Goal: Use online tool/utility: Utilize a website feature to perform a specific function

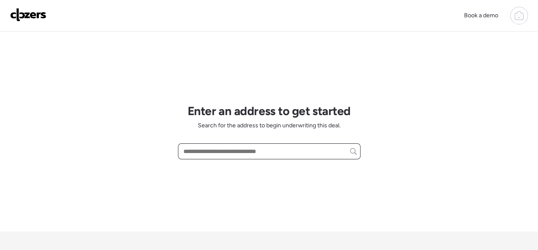
click at [216, 155] on input "text" at bounding box center [269, 152] width 175 height 12
click at [216, 154] on input "text" at bounding box center [269, 152] width 175 height 12
paste input "**********"
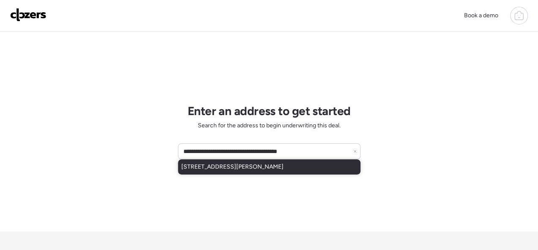
click at [211, 171] on span "[STREET_ADDRESS][PERSON_NAME]" at bounding box center [232, 167] width 102 height 8
type input "**********"
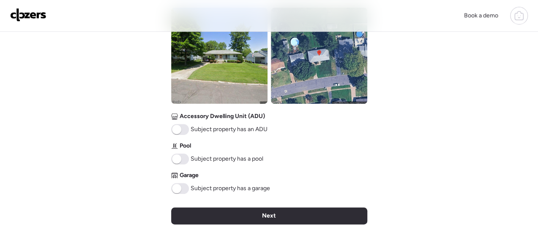
scroll to position [465, 0]
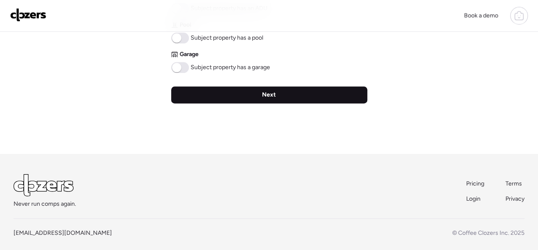
click at [259, 97] on div "Next" at bounding box center [269, 95] width 196 height 17
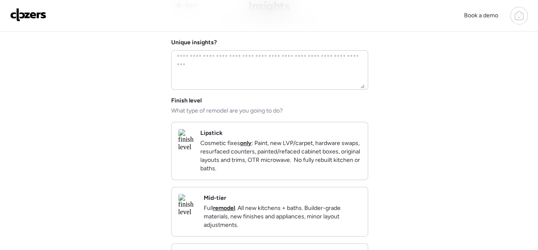
scroll to position [84, 0]
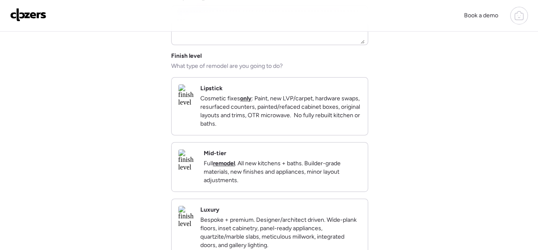
click at [328, 155] on div "Mid-tier Full remodel . All new kitchens + baths. Builder-grade materials, new …" at bounding box center [269, 167] width 196 height 49
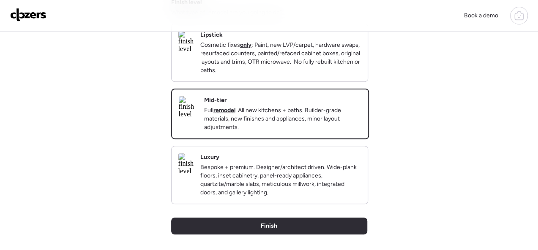
scroll to position [291, 0]
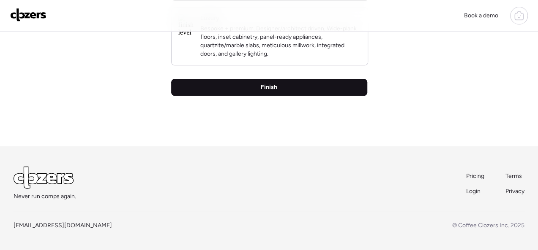
click at [290, 87] on div "Finish" at bounding box center [269, 87] width 196 height 17
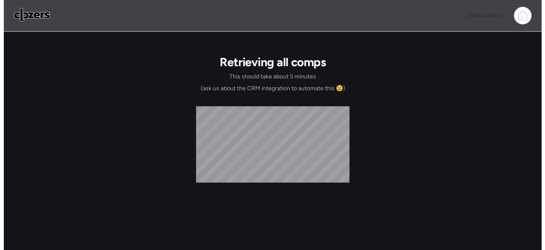
scroll to position [0, 0]
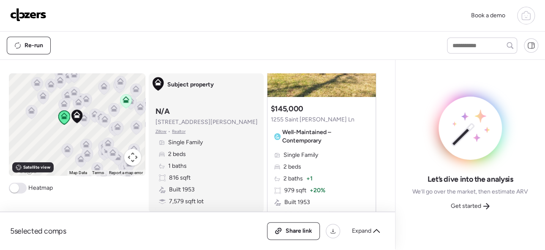
scroll to position [127, 0]
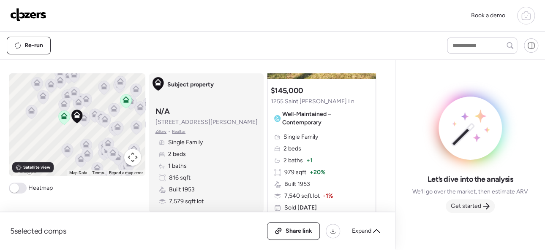
click at [470, 205] on span "Get started" at bounding box center [466, 206] width 30 height 8
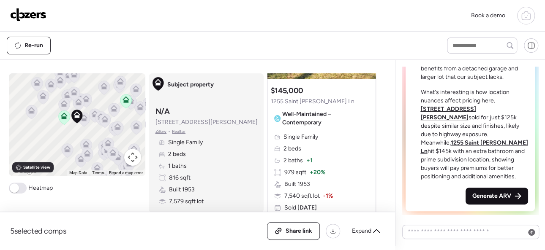
click at [482, 197] on span "Generate ARV" at bounding box center [491, 196] width 39 height 8
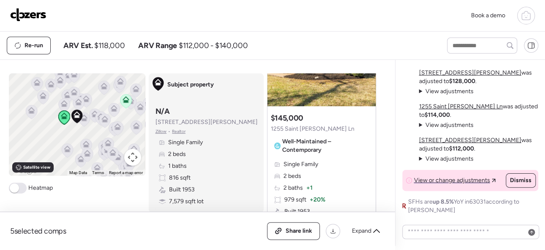
scroll to position [84, 0]
